Goal: Register for event/course

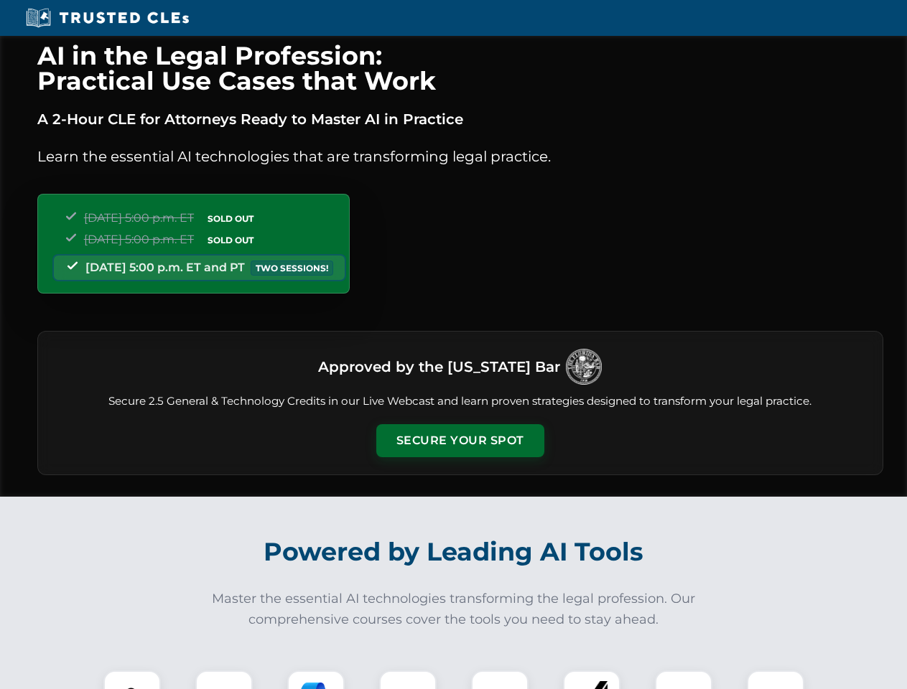
click at [460, 441] on button "Secure Your Spot" at bounding box center [460, 440] width 168 height 33
click at [132, 680] on img at bounding box center [132, 700] width 42 height 42
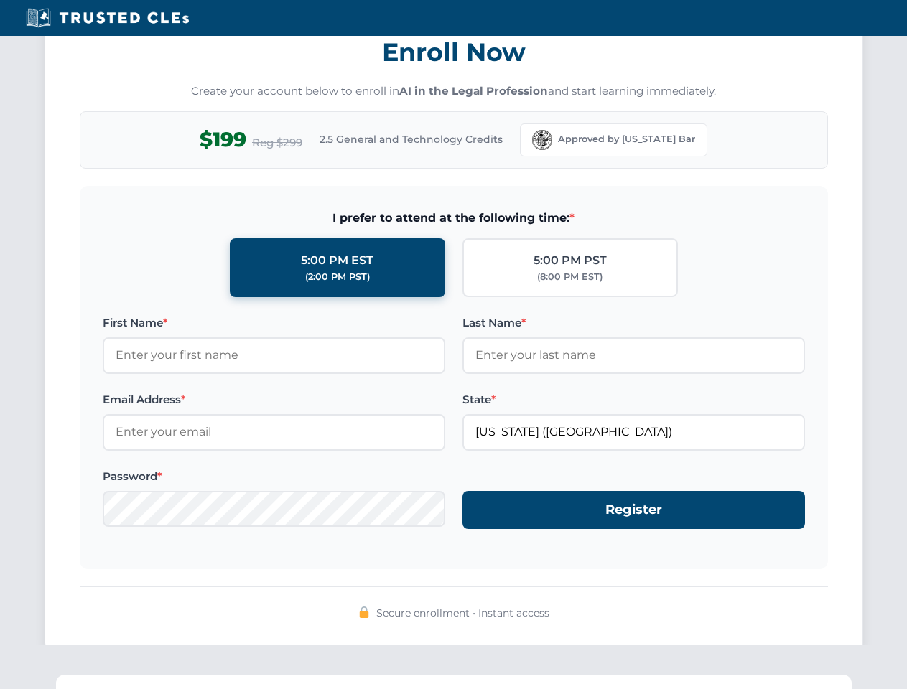
scroll to position [1410, 0]
